Goal: Communication & Community: Answer question/provide support

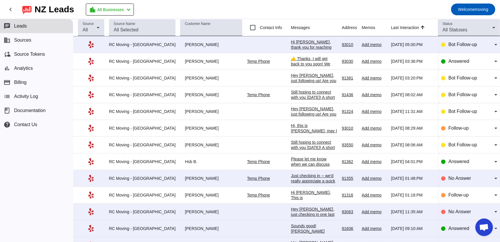
click at [292, 43] on div "Hi [PERSON_NAME], thank you for reaching out to RC Moving Company! In order to …" at bounding box center [314, 94] width 46 height 111
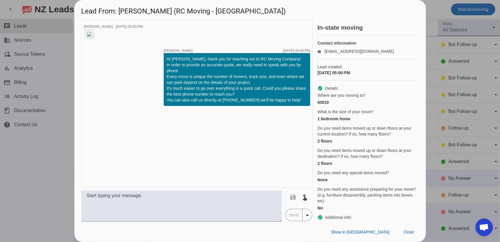
click at [92, 37] on img at bounding box center [89, 34] width 5 height 5
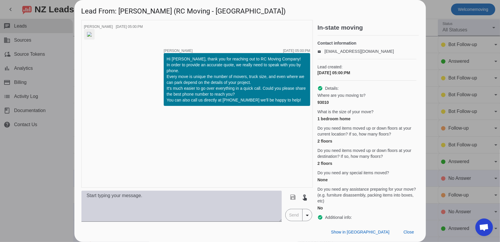
click at [231, 195] on textarea at bounding box center [181, 205] width 201 height 31
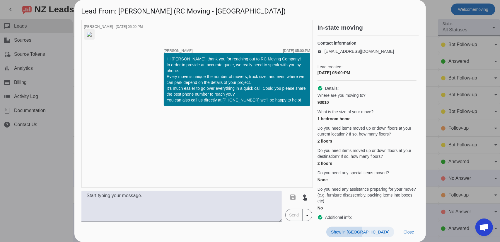
click at [379, 233] on span "Show in [GEOGRAPHIC_DATA]" at bounding box center [360, 231] width 58 height 5
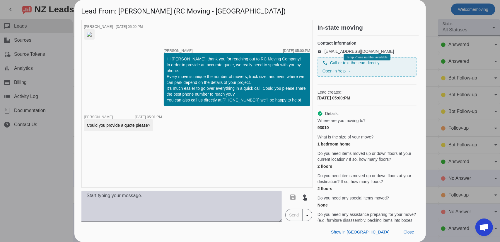
click at [146, 208] on textarea at bounding box center [181, 205] width 201 height 31
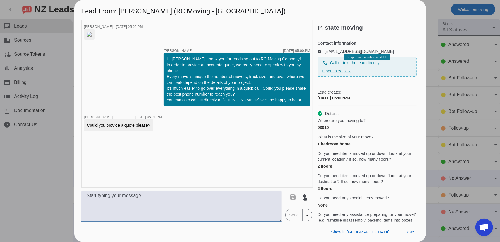
click at [346, 73] on link "Open in Yelp →" at bounding box center [337, 71] width 28 height 5
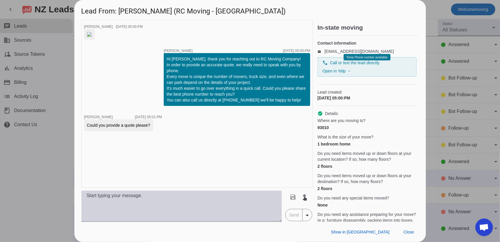
click at [173, 199] on textarea at bounding box center [181, 205] width 201 height 31
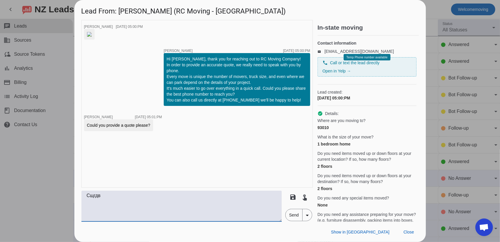
type textarea "Сщгдв"
paste textarea "Hi [PERSON_NAME], Thank you for considering RC Moving Company for your upcoming…"
type textarea "ZZ"
click at [259, 194] on textarea "Could you please provide your email address so we can provide you the quote?" at bounding box center [181, 205] width 201 height 31
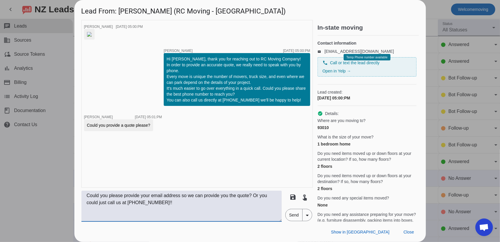
type textarea "Could you please provide your email address so we can provide you the quote? Or…"
click at [290, 214] on span "Send" at bounding box center [294, 215] width 17 height 12
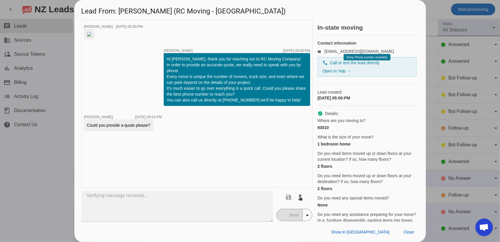
scroll to position [21, 0]
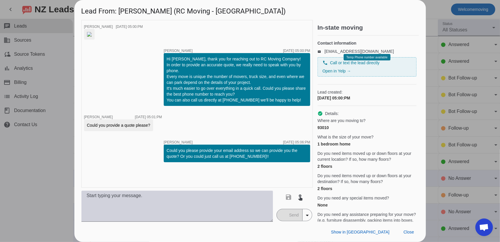
click at [168, 203] on textarea at bounding box center [177, 205] width 192 height 31
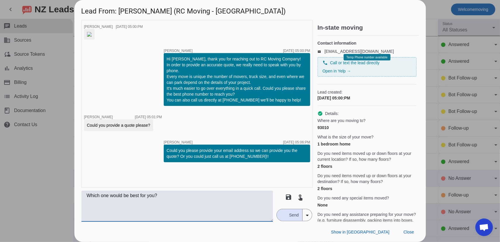
type textarea "Which one would be best for you?"
click at [288, 213] on span "Send" at bounding box center [294, 215] width 17 height 12
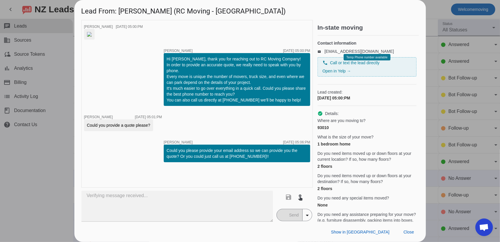
scroll to position [46, 0]
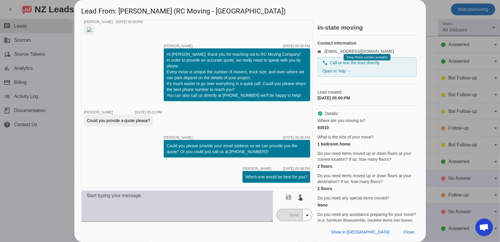
click at [166, 212] on textarea at bounding box center [177, 205] width 192 height 31
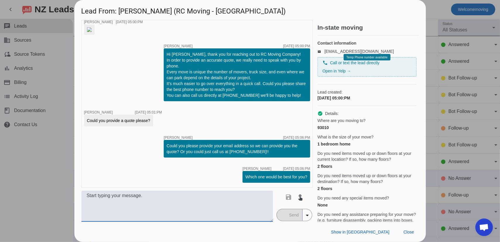
click at [64, 192] on div at bounding box center [250, 121] width 500 height 242
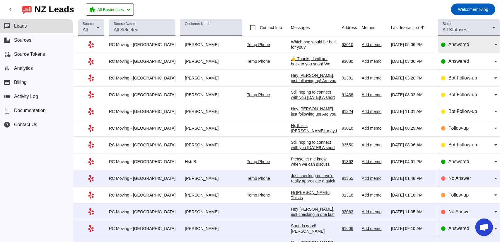
click at [449, 44] on span "Answered" at bounding box center [459, 44] width 21 height 5
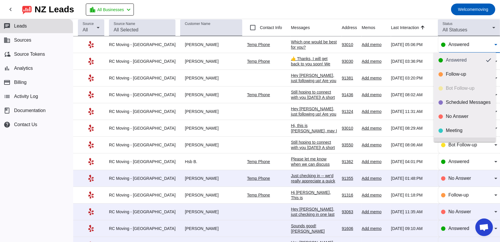
scroll to position [0, 0]
click at [381, 12] on div at bounding box center [250, 121] width 500 height 242
